Goal: Information Seeking & Learning: Learn about a topic

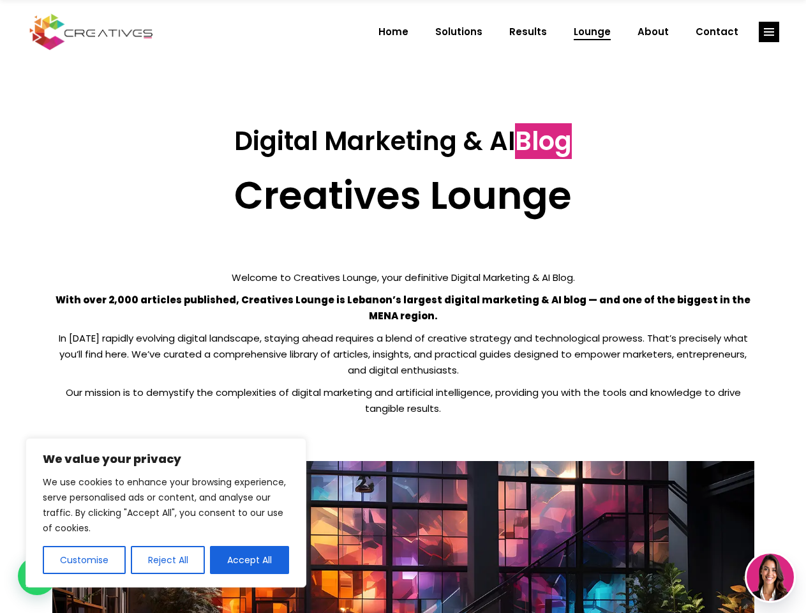
click at [403, 306] on p "With over 2,000 articles published, Creatives Lounge is Lebanon’s largest digit…" at bounding box center [403, 308] width 702 height 32
click at [84, 560] on button "Customise" at bounding box center [84, 560] width 83 height 28
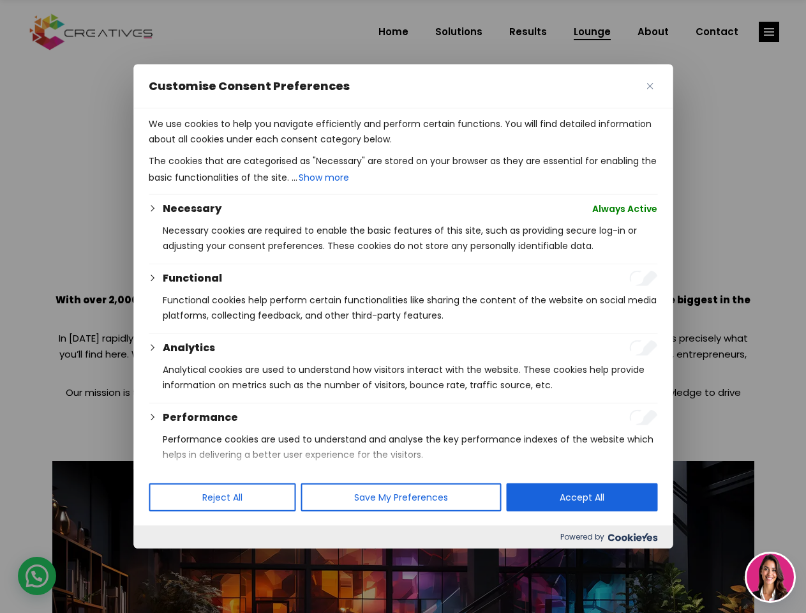
click at [167, 560] on div at bounding box center [403, 306] width 806 height 613
click at [250, 147] on p "We use cookies to help you navigate efficiently and perform certain functions. …" at bounding box center [403, 131] width 509 height 31
click at [769, 32] on div at bounding box center [403, 306] width 806 height 613
click at [770, 577] on img at bounding box center [770, 576] width 47 height 47
